Goal: Transaction & Acquisition: Purchase product/service

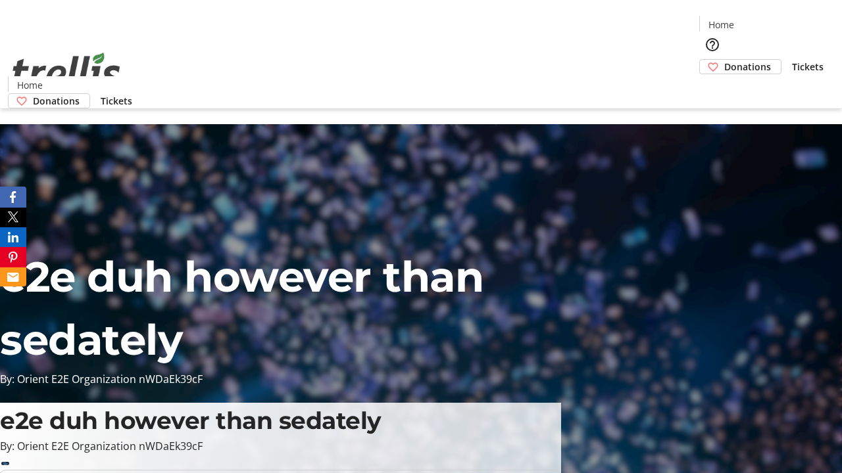
click at [724, 60] on span "Donations" at bounding box center [747, 67] width 47 height 14
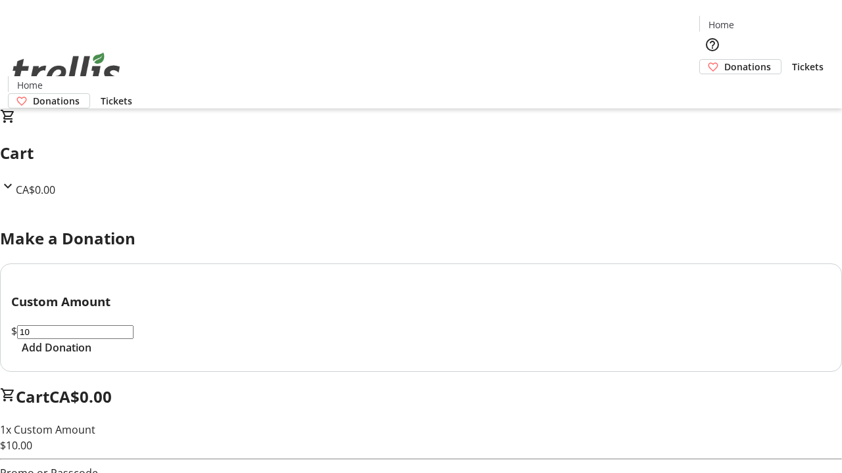
select select "CA"
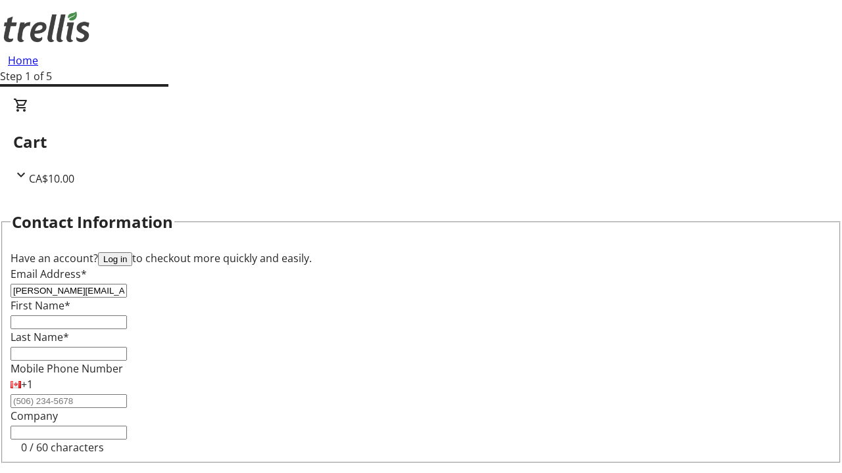
type input "[PERSON_NAME][EMAIL_ADDRESS][DOMAIN_NAME]"
type input "[PERSON_NAME]"
type input "[STREET_ADDRESS][PERSON_NAME]"
type input "Kelowna"
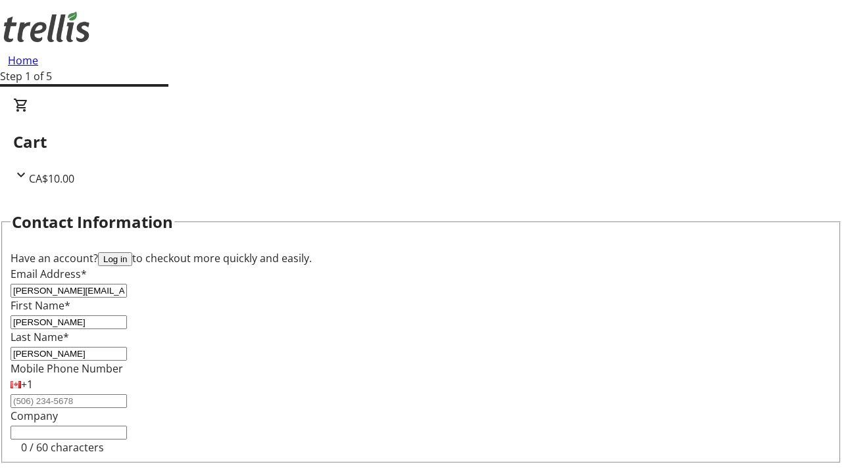
select select "BC"
type input "Kelowna"
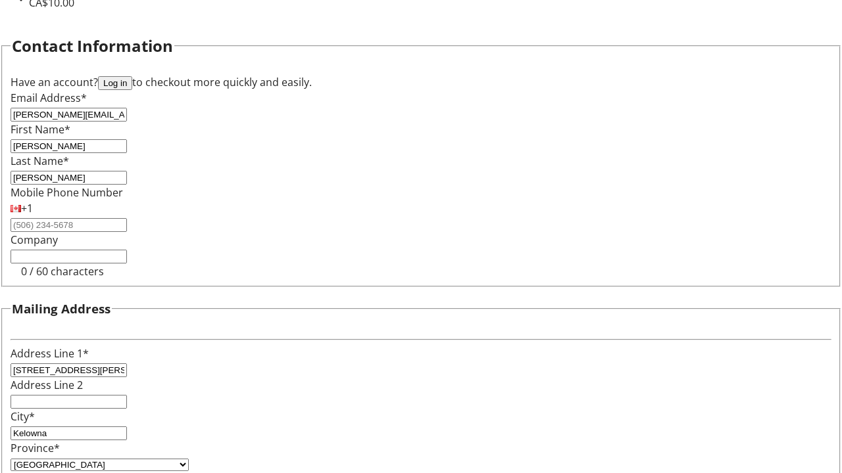
type input "V1Y 0C2"
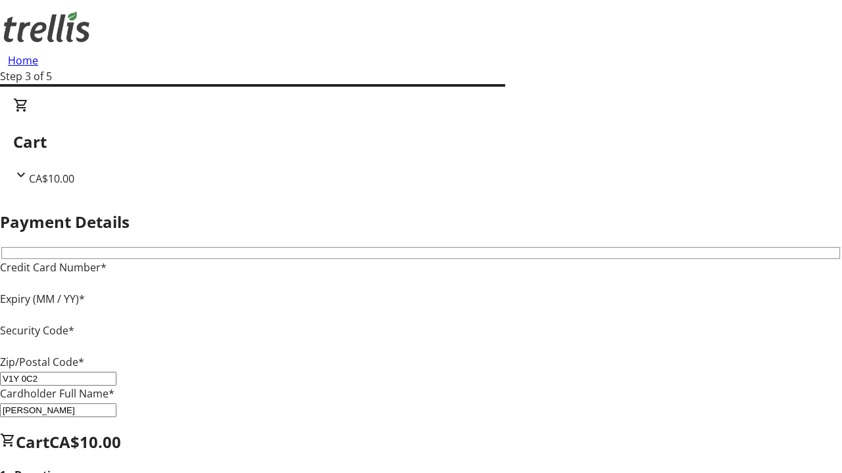
type input "V1Y 0C2"
